Goal: Transaction & Acquisition: Purchase product/service

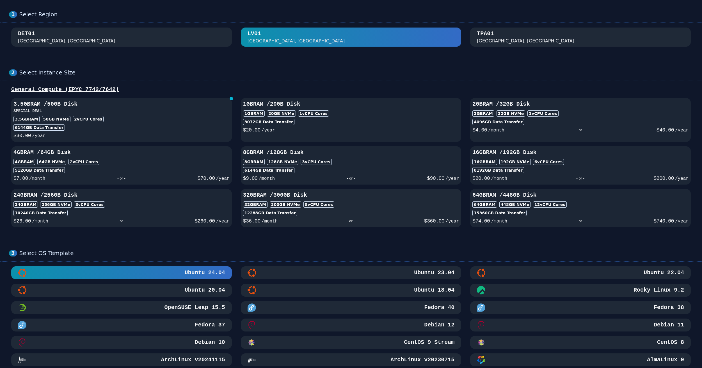
scroll to position [28, 0]
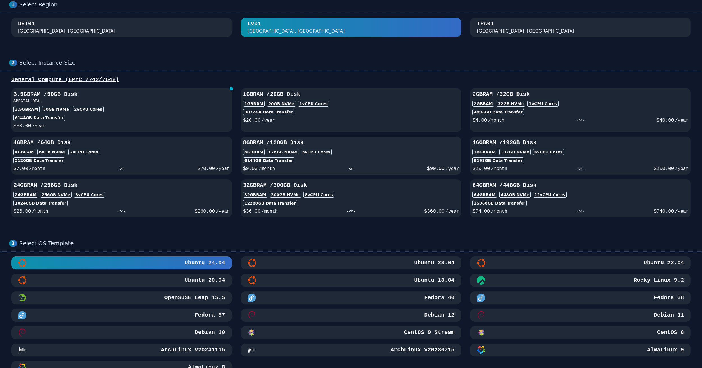
click at [309, 152] on div "3 vCPU Cores" at bounding box center [316, 152] width 31 height 6
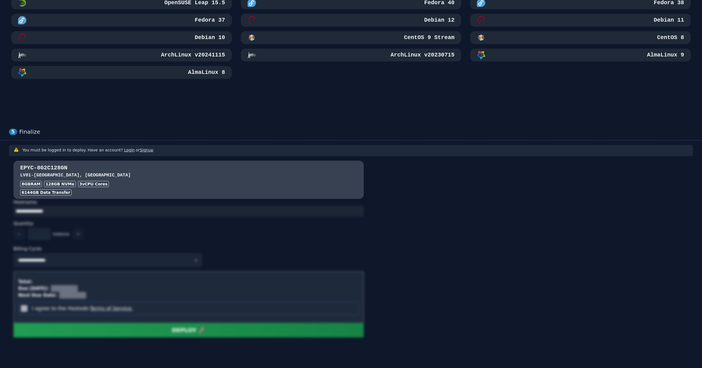
scroll to position [330, 0]
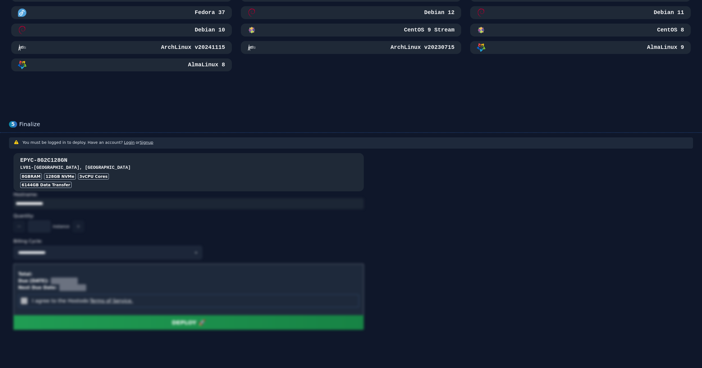
click at [32, 176] on div "8GB RAM" at bounding box center [31, 176] width 22 height 6
click at [118, 166] on h3 "LV01 - [GEOGRAPHIC_DATA], [GEOGRAPHIC_DATA]" at bounding box center [188, 167] width 337 height 7
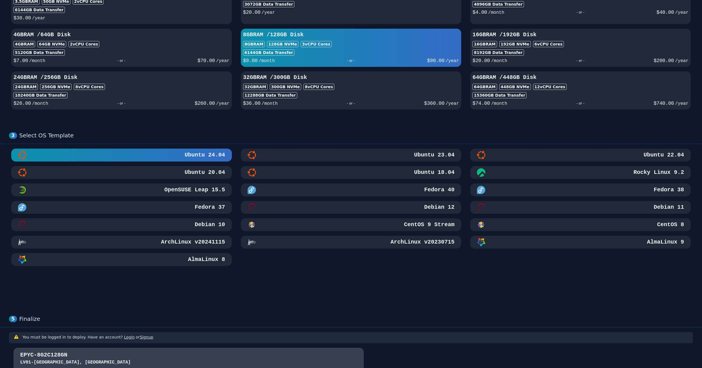
scroll to position [140, 0]
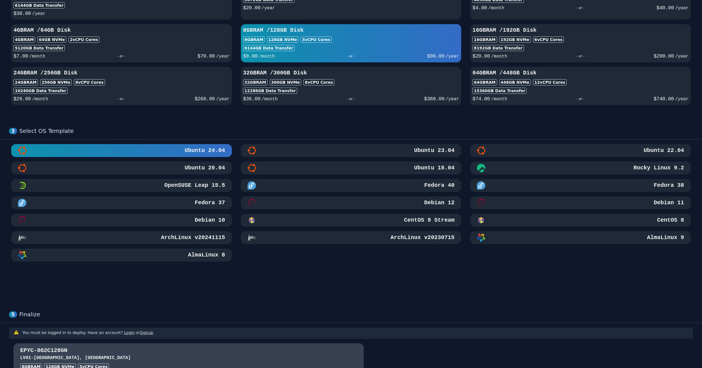
click at [92, 150] on button "Ubuntu 24.04" at bounding box center [121, 150] width 221 height 13
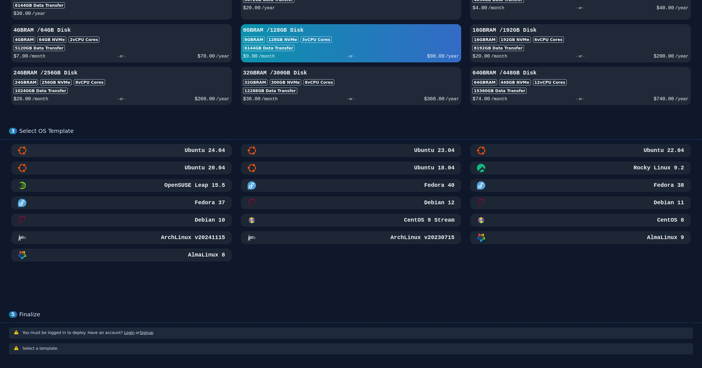
click at [97, 151] on button "Ubuntu 24.04" at bounding box center [121, 150] width 221 height 13
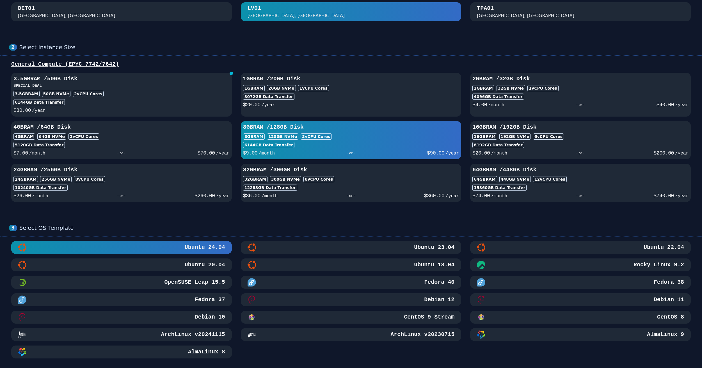
scroll to position [0, 0]
